Goal: Navigation & Orientation: Find specific page/section

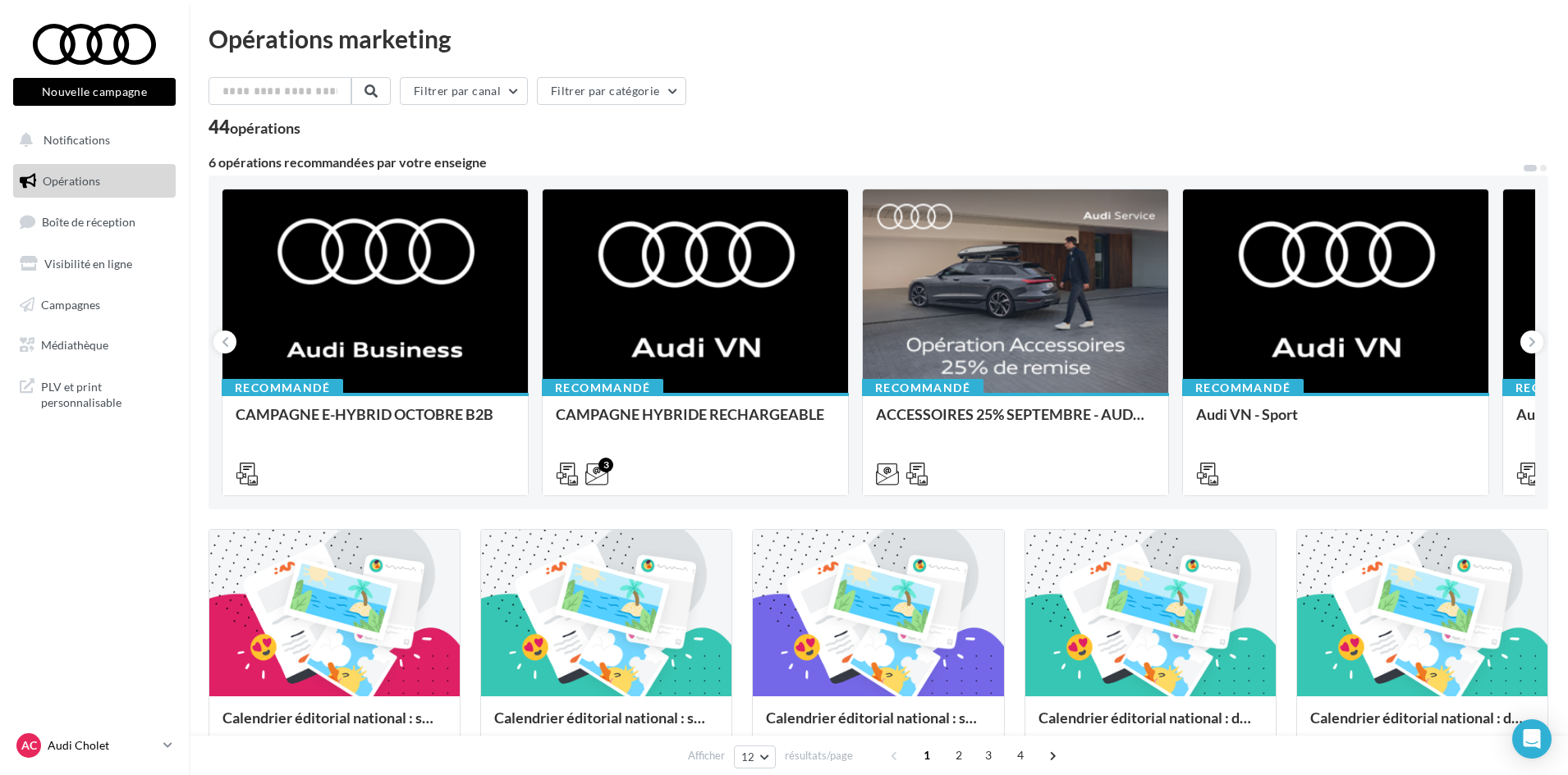
click at [157, 746] on p "Audi Cholet" at bounding box center [102, 745] width 109 height 16
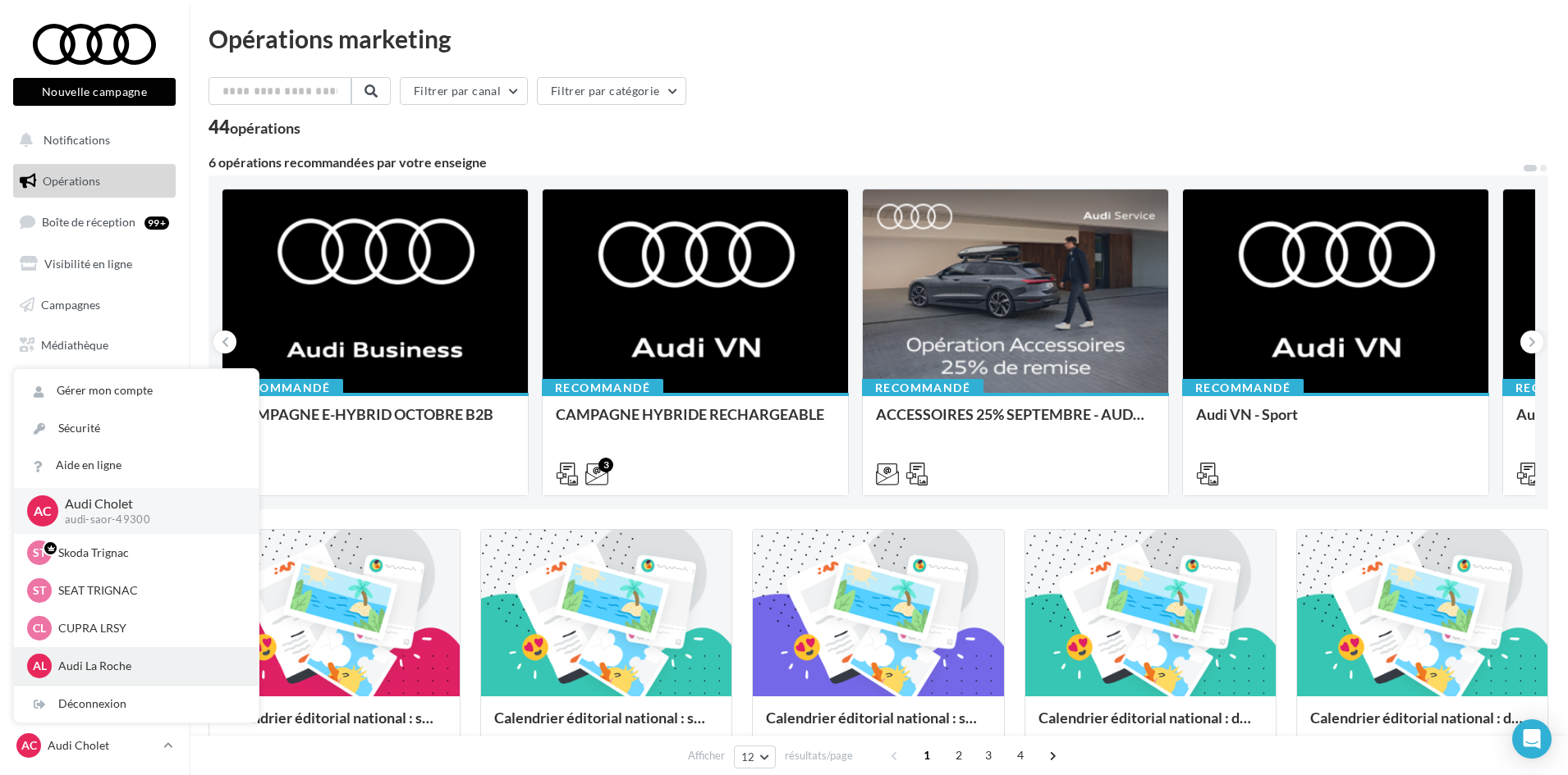
click at [74, 655] on div "AL Audi La Roche audi-saor-85000" at bounding box center [136, 667] width 218 height 25
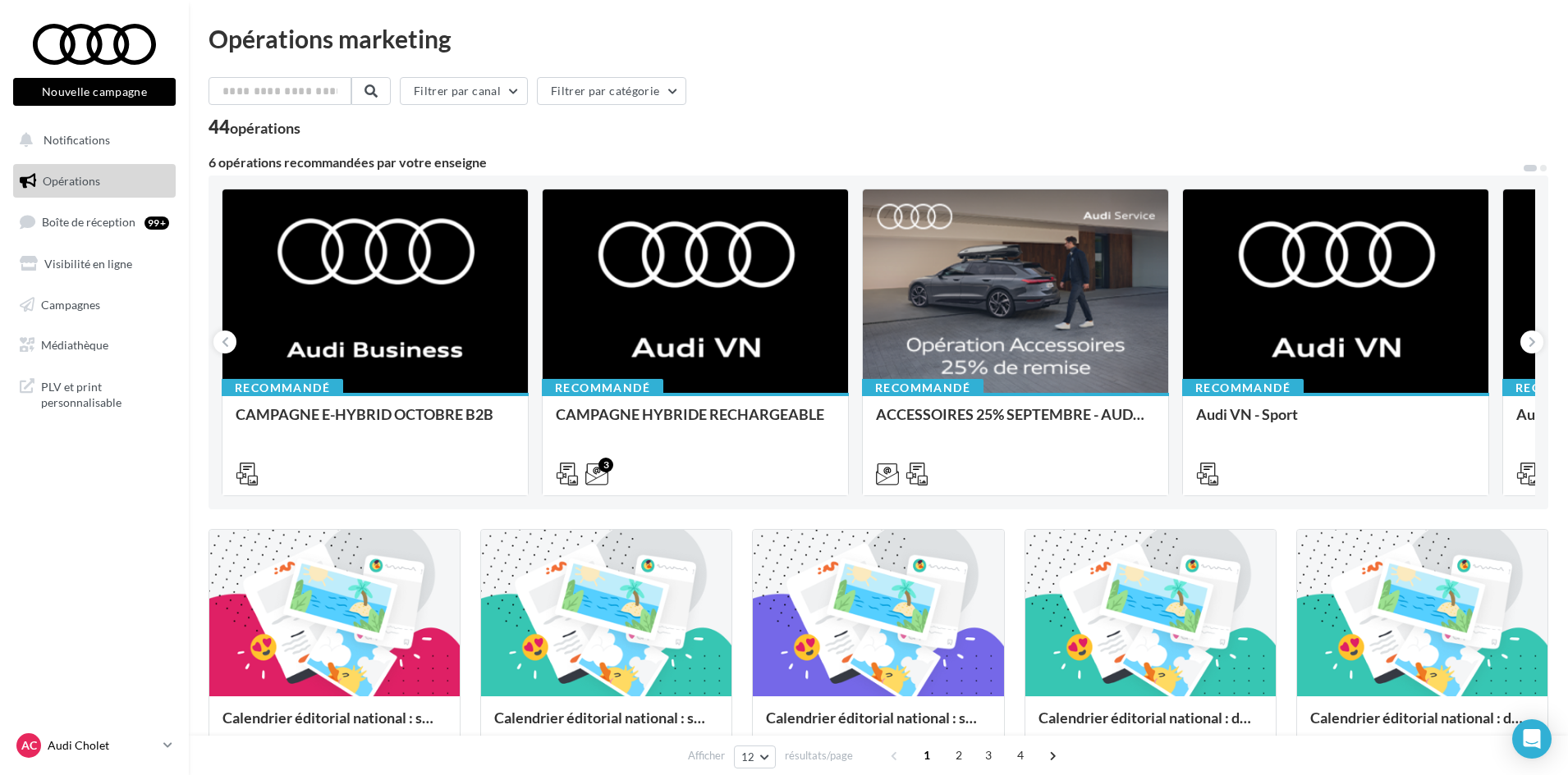
click at [133, 744] on p "Audi Cholet" at bounding box center [102, 745] width 109 height 16
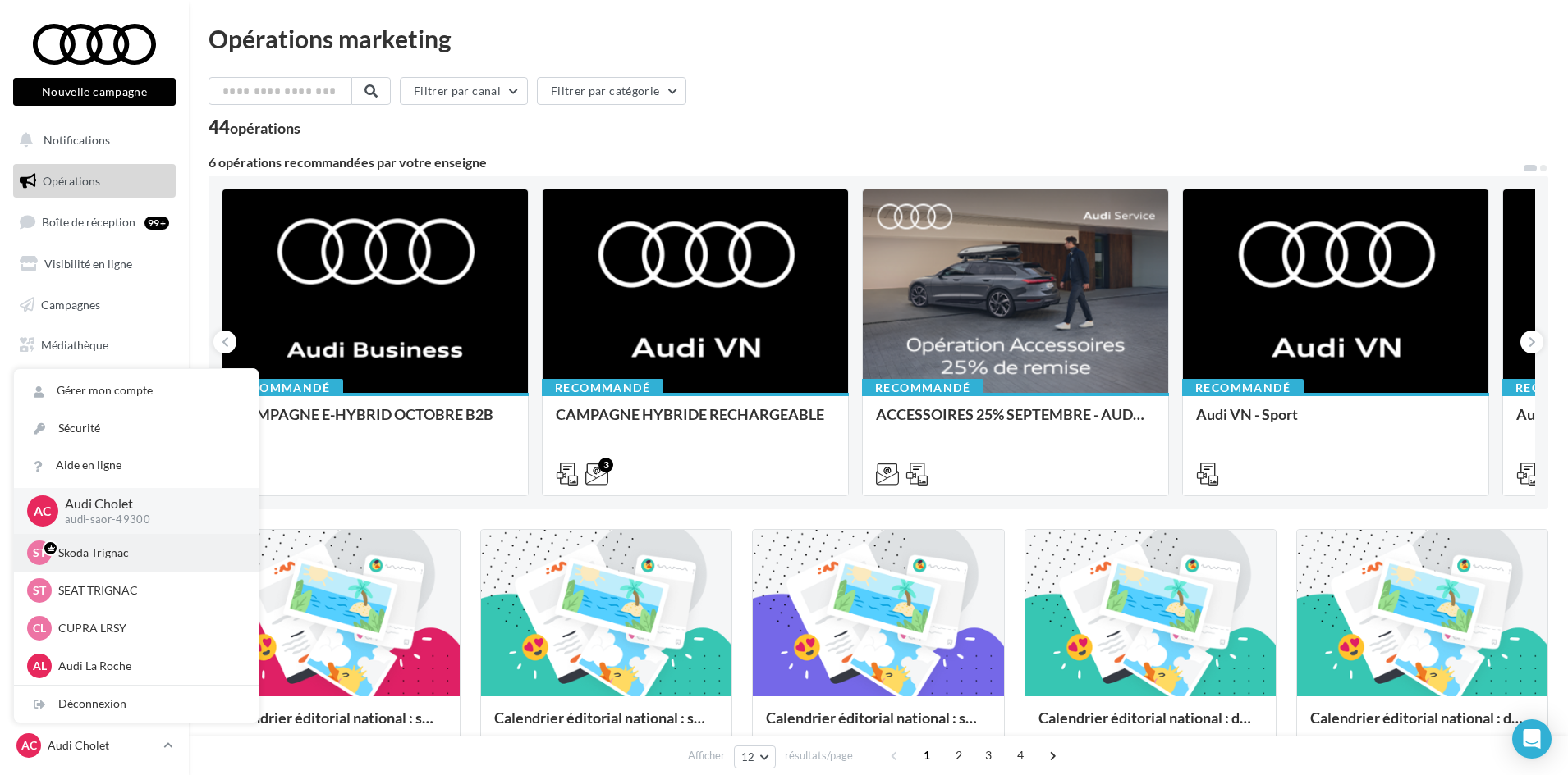
click at [136, 556] on p "Skoda Trignac" at bounding box center [148, 552] width 181 height 16
